Goal: Find contact information: Obtain details needed to contact an individual or organization

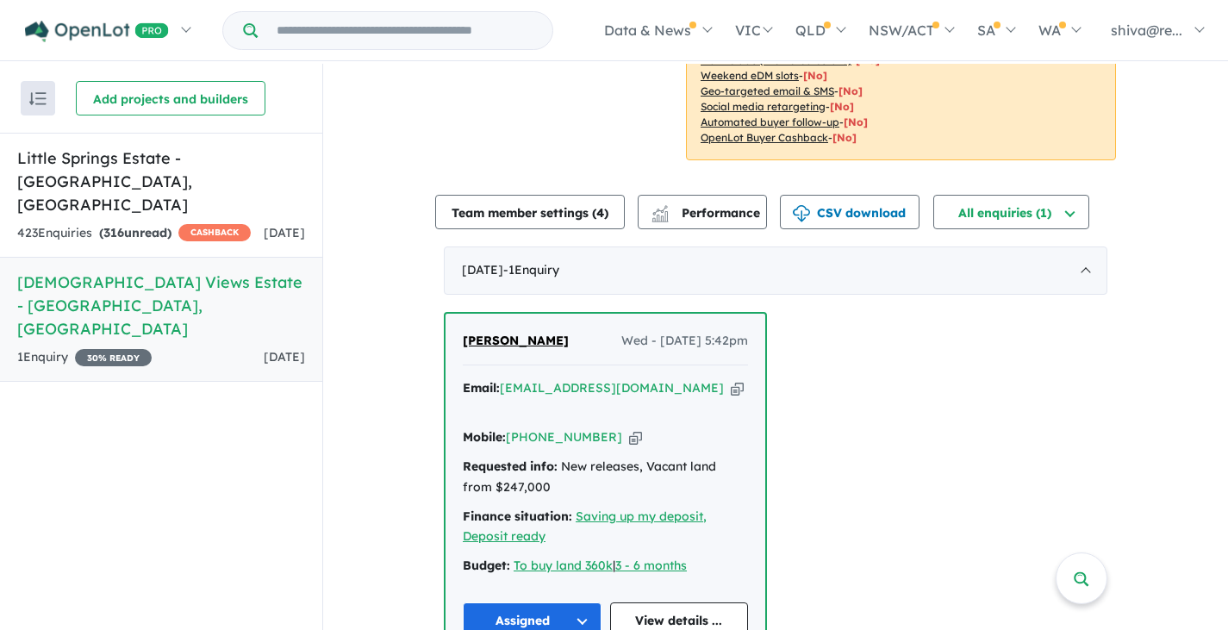
scroll to position [474, 0]
drag, startPoint x: 526, startPoint y: 316, endPoint x: 461, endPoint y: 322, distance: 64.9
click at [463, 331] on div "[PERSON_NAME] Wed - [DATE] 5:42pm" at bounding box center [605, 348] width 285 height 34
copy span "[PERSON_NAME]"
drag, startPoint x: 670, startPoint y: 367, endPoint x: 501, endPoint y: 370, distance: 168.9
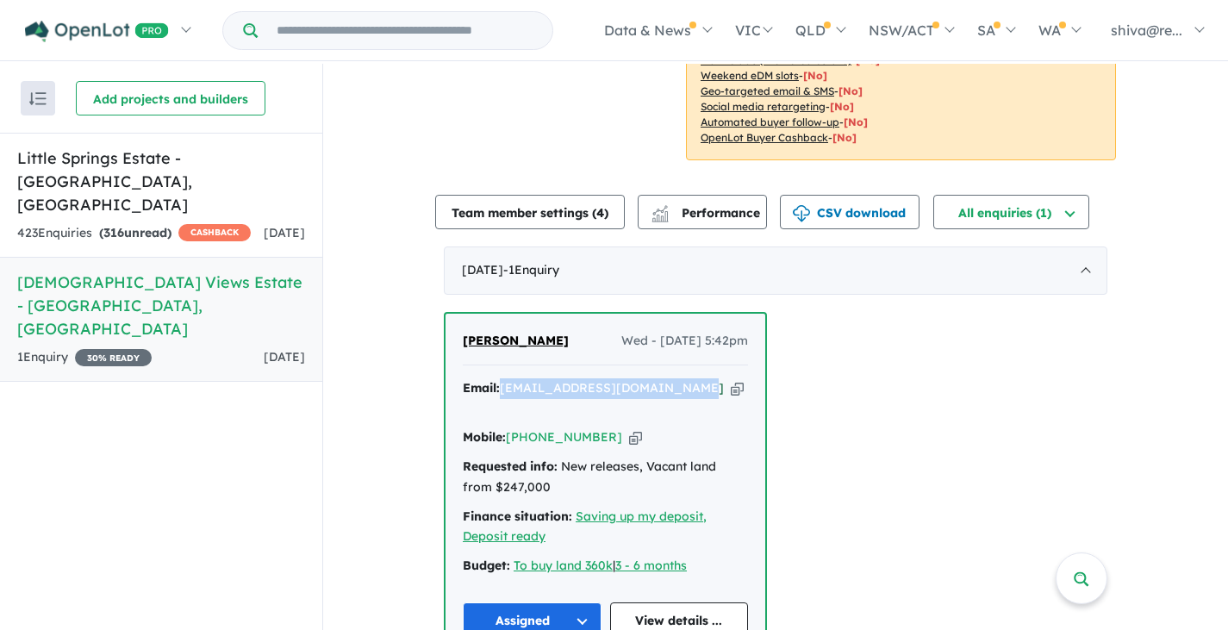
click at [497, 378] on div "Email: [EMAIL_ADDRESS][DOMAIN_NAME] Copied!" at bounding box center [605, 398] width 285 height 41
copy div "[EMAIL_ADDRESS][DOMAIN_NAME]"
drag, startPoint x: 598, startPoint y: 389, endPoint x: 504, endPoint y: 395, distance: 94.2
click at [504, 427] on div "Mobile: [PHONE_NUMBER] Copied!" at bounding box center [605, 437] width 285 height 21
copy link "[PHONE_NUMBER]"
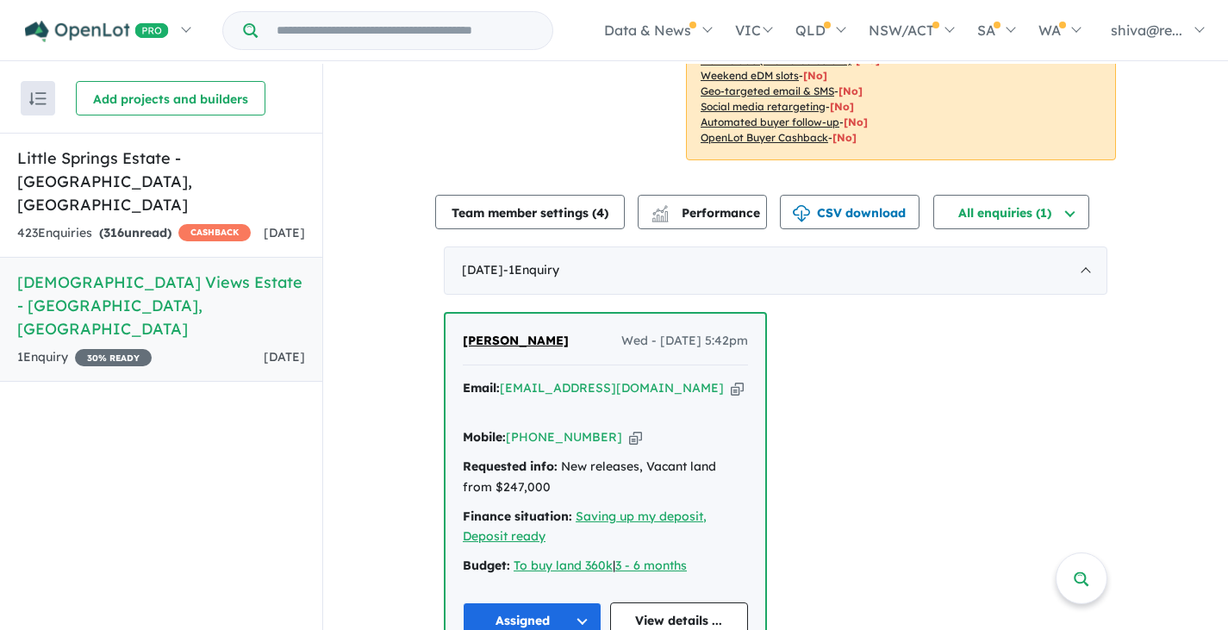
click at [640, 427] on div "Mobile: [PHONE_NUMBER] Copied!" at bounding box center [605, 437] width 285 height 21
drag, startPoint x: 594, startPoint y: 405, endPoint x: 529, endPoint y: 398, distance: 65.8
click at [529, 398] on div "Email: [EMAIL_ADDRESS][DOMAIN_NAME] Copied! Mobile: [PHONE_NUMBER] Copied! Requ…" at bounding box center [605, 481] width 285 height 207
copy div "402 220 531 Copied! Requested info: New re"
